Goal: Transaction & Acquisition: Purchase product/service

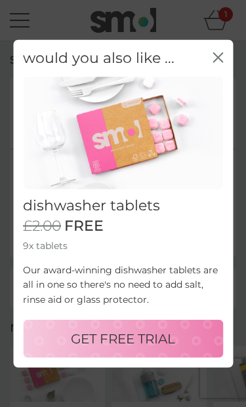
click at [154, 328] on p "GET FREE TRIAL" at bounding box center [123, 338] width 104 height 21
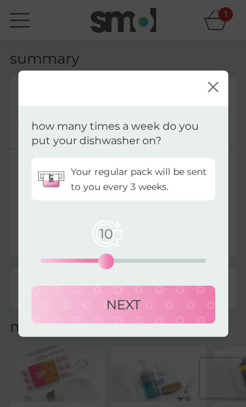
click at [135, 305] on p "NEXT" at bounding box center [123, 304] width 34 height 21
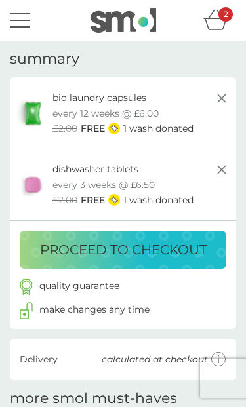
click at [179, 245] on p "proceed to checkout" at bounding box center [123, 249] width 166 height 21
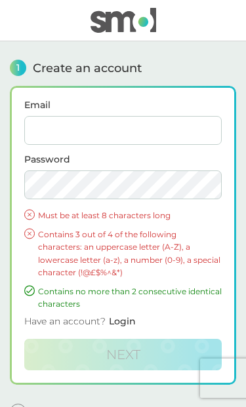
click at [159, 126] on input "Email" at bounding box center [122, 130] width 197 height 29
type input "[EMAIL_ADDRESS][DOMAIN_NAME]"
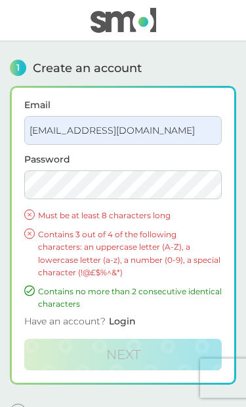
click at [117, 295] on p "Contains no more than 2 consecutive identical characters" at bounding box center [129, 297] width 183 height 25
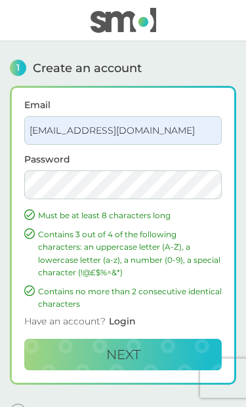
click at [164, 347] on button "Next" at bounding box center [122, 354] width 197 height 31
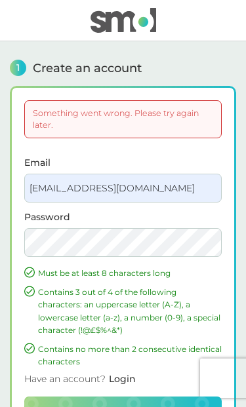
click at [166, 120] on div "Something went wrong. Please try again later." at bounding box center [122, 119] width 197 height 38
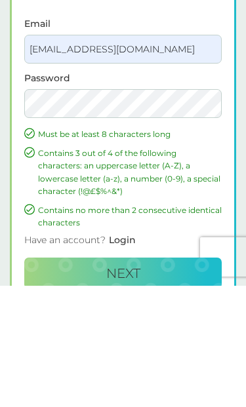
scroll to position [48, 0]
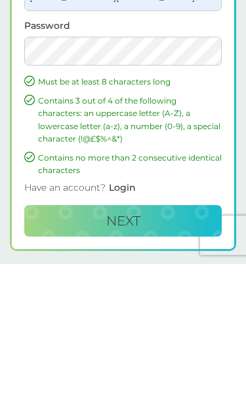
click at [160, 348] on button "Next" at bounding box center [122, 363] width 197 height 31
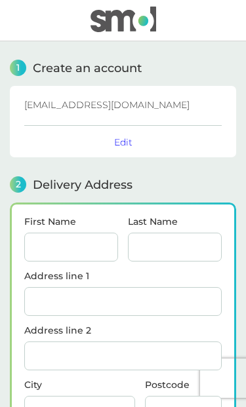
scroll to position [157, 0]
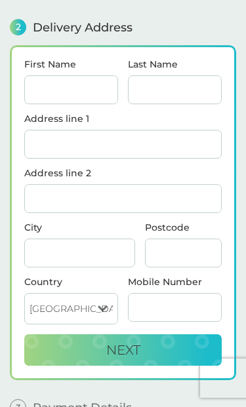
click at [81, 90] on input "First Name" at bounding box center [71, 89] width 94 height 29
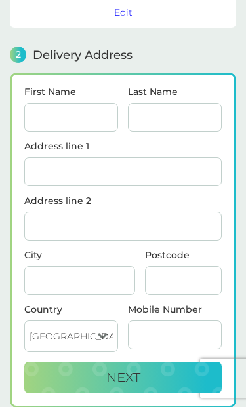
type input "Ugochuku"
type input "mbachu"
type input "Flat 32 siskin"
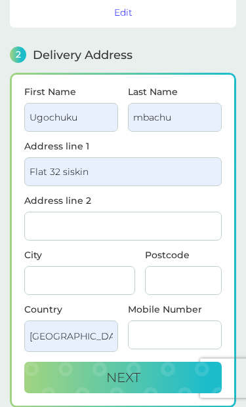
type input "07481622350"
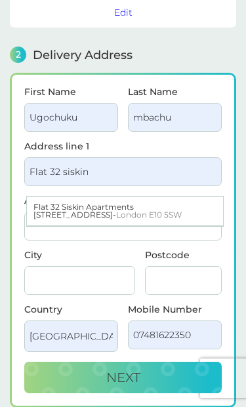
click at [163, 176] on input "Flat 32 siskin" at bounding box center [122, 171] width 197 height 29
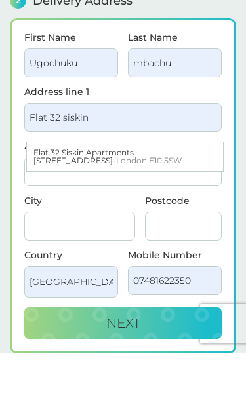
click at [178, 197] on div "Flat 32 Siskin Apartments [STREET_ADDRESS]" at bounding box center [125, 211] width 196 height 29
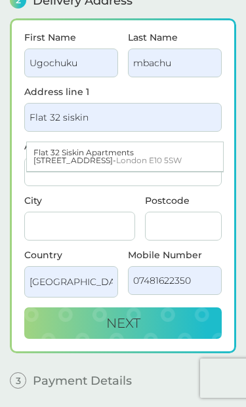
type input "Flat 32, Siskin Apartments"
type input "[STREET_ADDRESS]"
type input "[GEOGRAPHIC_DATA]"
type input "E10 5SW"
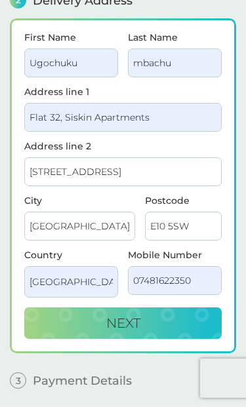
click at [145, 327] on button "Next" at bounding box center [122, 322] width 197 height 31
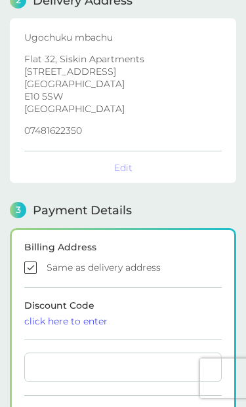
checkbox input "true"
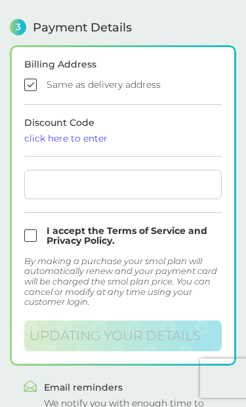
click at [39, 237] on input "checkbox" at bounding box center [122, 236] width 197 height 20
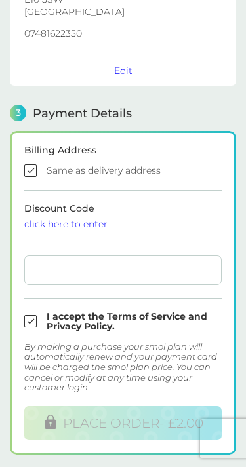
scroll to position [290, 0]
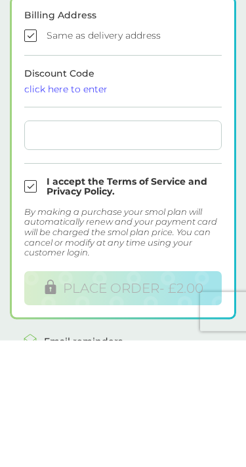
click at [33, 303] on input "checkbox" at bounding box center [122, 313] width 197 height 20
checkbox input "false"
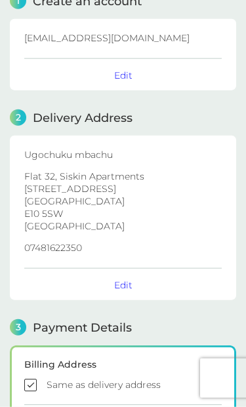
scroll to position [0, 0]
